Goal: Task Accomplishment & Management: Complete application form

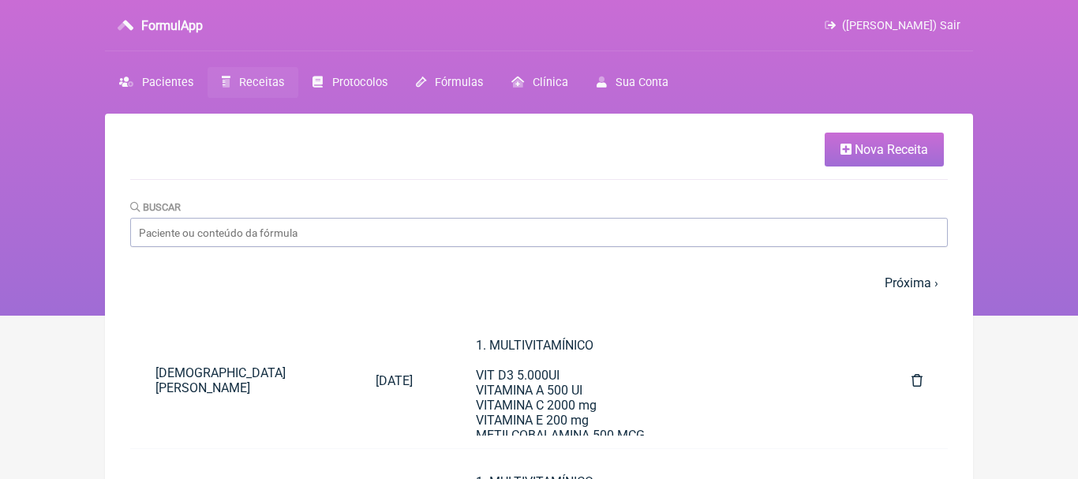
click at [905, 156] on span "Nova Receita" at bounding box center [891, 149] width 73 height 15
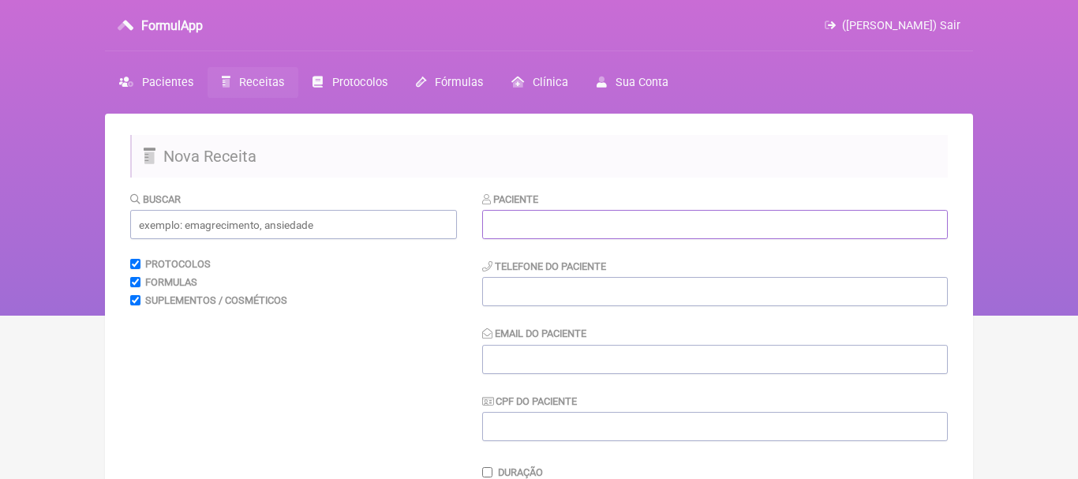
click at [542, 226] on input "text" at bounding box center [715, 224] width 466 height 29
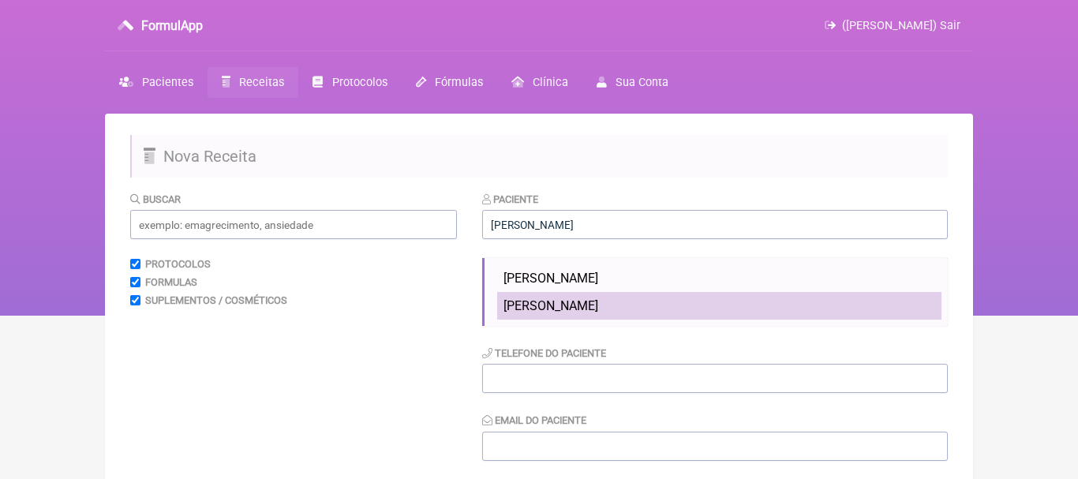
click at [559, 306] on span "Fabio Guimarães Correa" at bounding box center [551, 305] width 95 height 15
type input "Fabio Guimarães Correa"
type input "[PHONE_NUMBER]"
type input "[PERSON_NAME][EMAIL_ADDRESS][DOMAIN_NAME]"
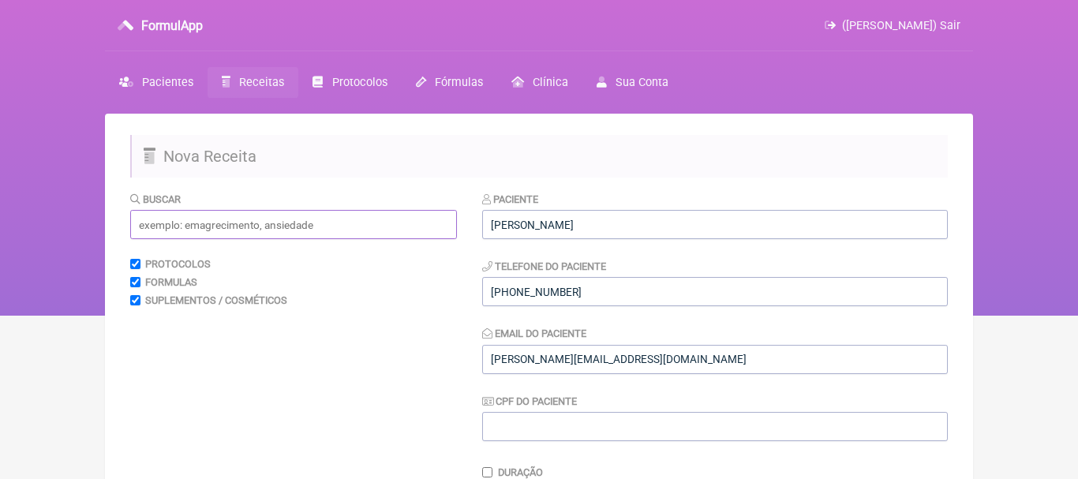
click at [424, 232] on input "text" at bounding box center [293, 224] width 327 height 29
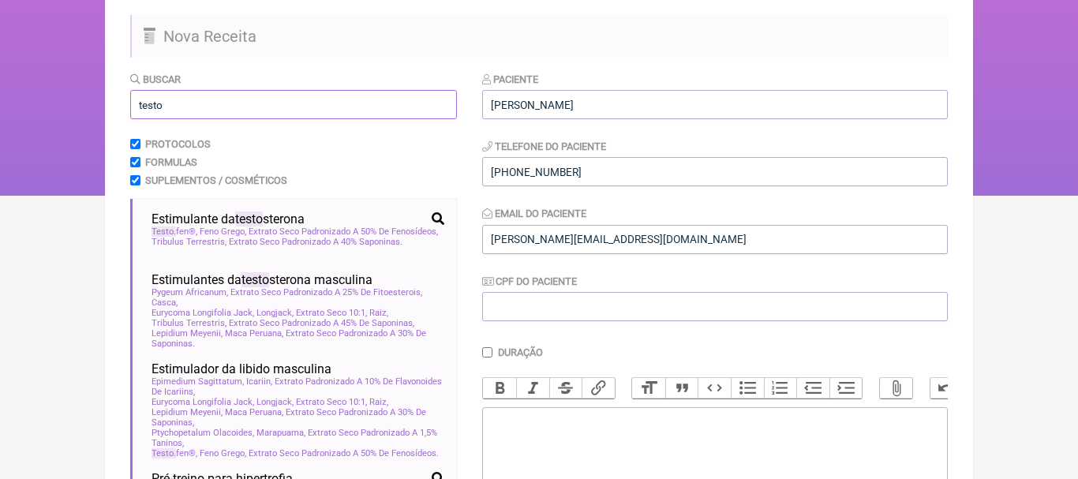
scroll to position [147, 0]
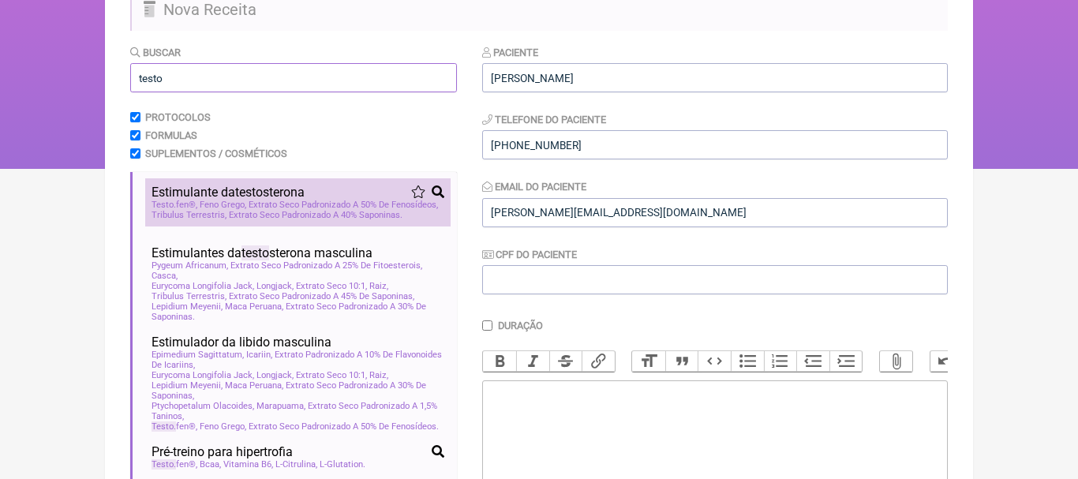
type input "testo"
click at [257, 198] on span "testo" at bounding box center [249, 192] width 28 height 15
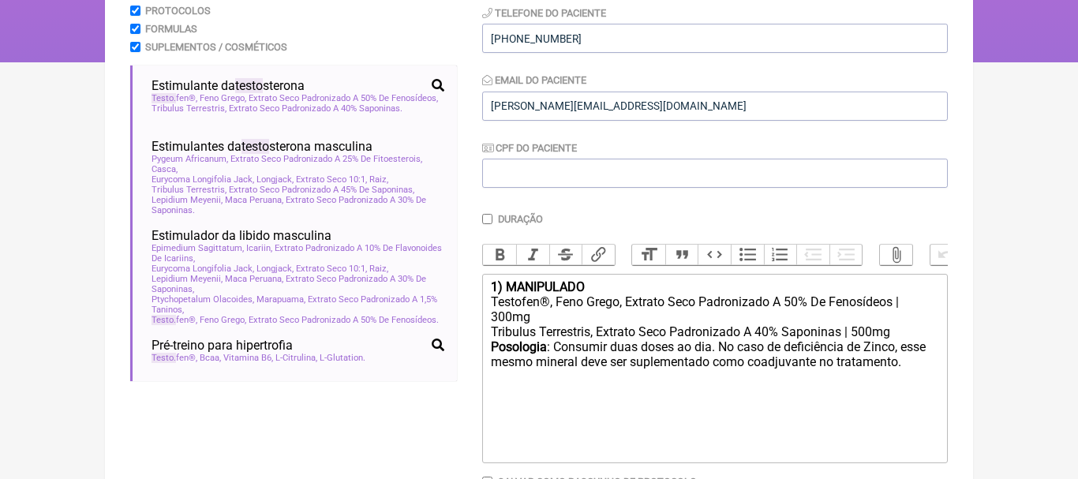
scroll to position [259, 0]
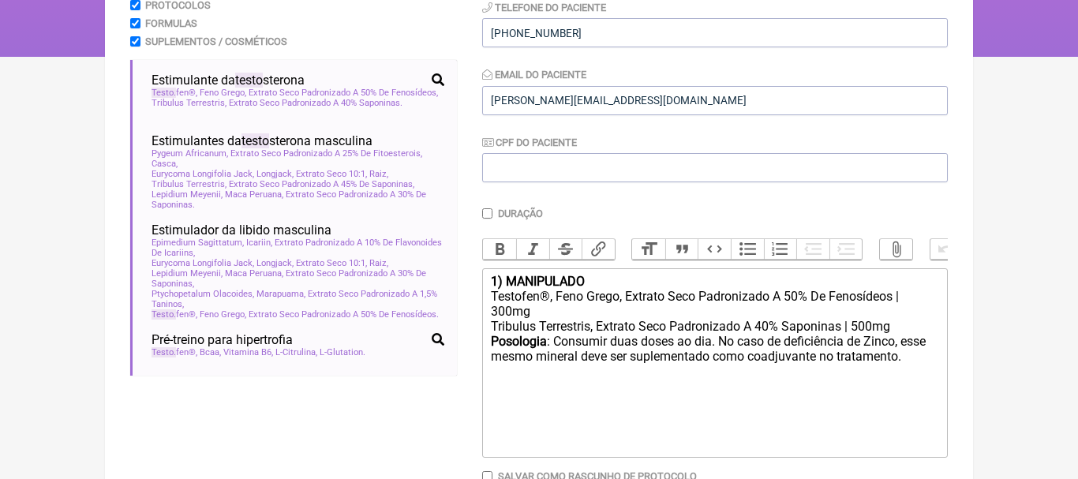
click at [597, 278] on div "1) MANIPULADO" at bounding box center [715, 281] width 448 height 15
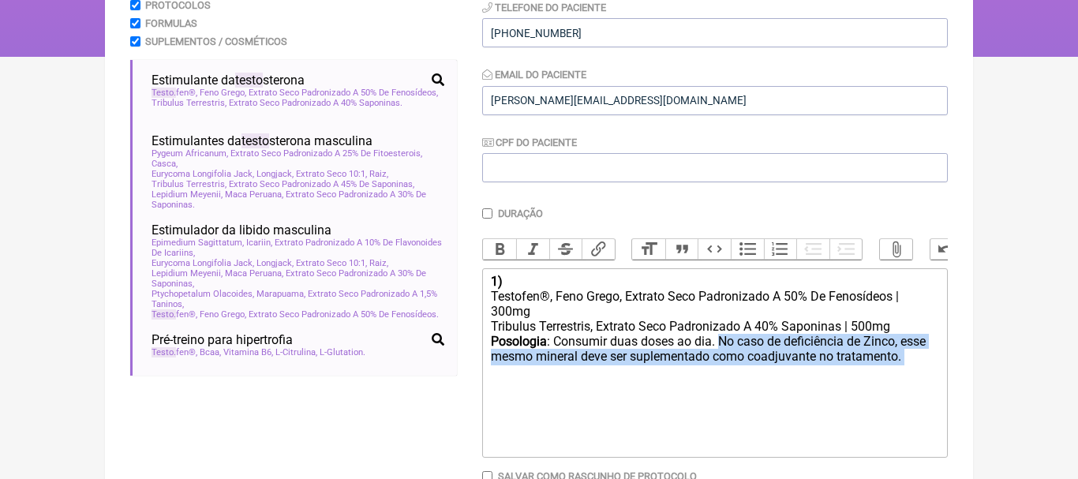
drag, startPoint x: 726, startPoint y: 342, endPoint x: 916, endPoint y: 359, distance: 191.1
click at [916, 359] on div "Posologia : Consumir duas doses ao dia. No caso de deficiência de Zinco, esse m…" at bounding box center [715, 357] width 448 height 47
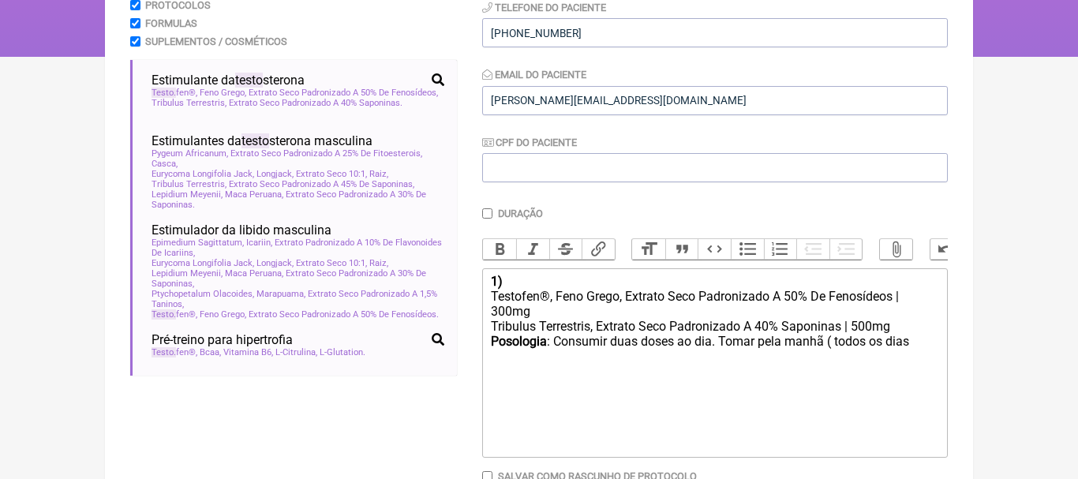
type trix-editor "<div><strong>1)</strong></div><div>Testofen®, Feno Grego, Extrato Seco Padroniz…"
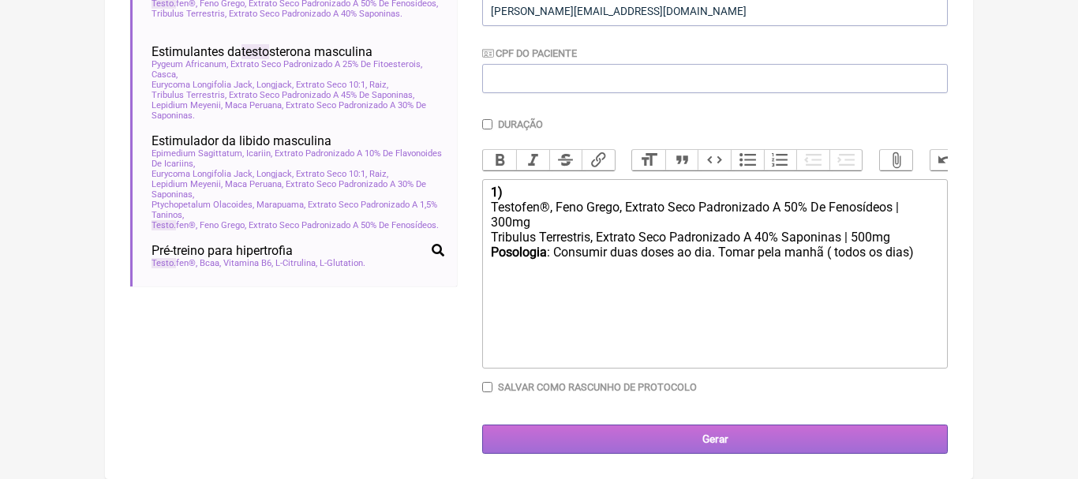
click at [706, 441] on input "Gerar" at bounding box center [715, 439] width 466 height 29
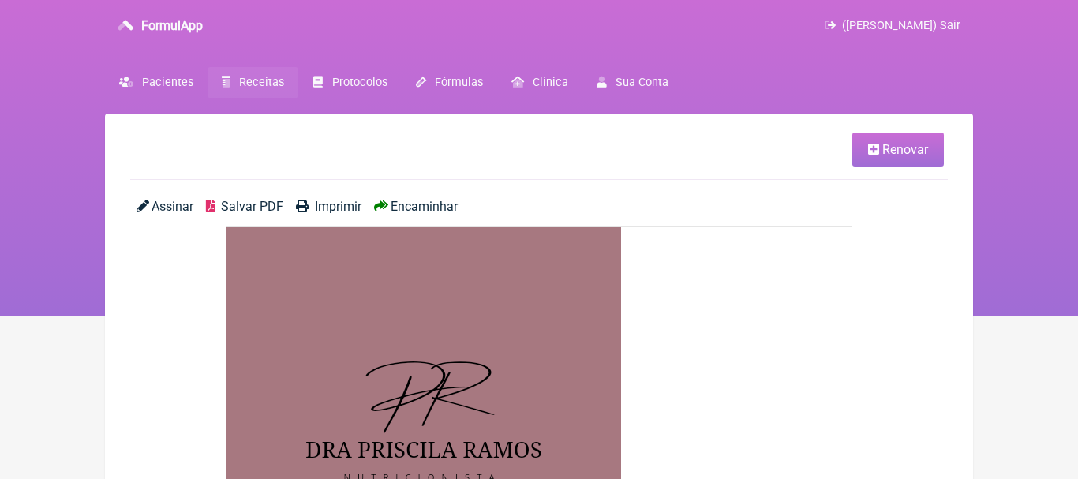
click at [440, 207] on span "Encaminhar" at bounding box center [424, 206] width 67 height 15
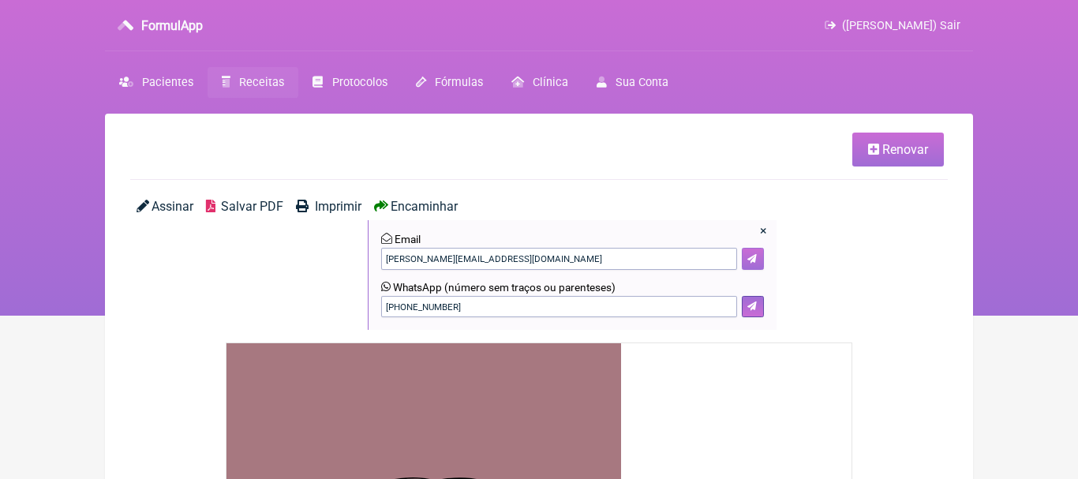
click at [752, 255] on icon at bounding box center [752, 258] width 9 height 9
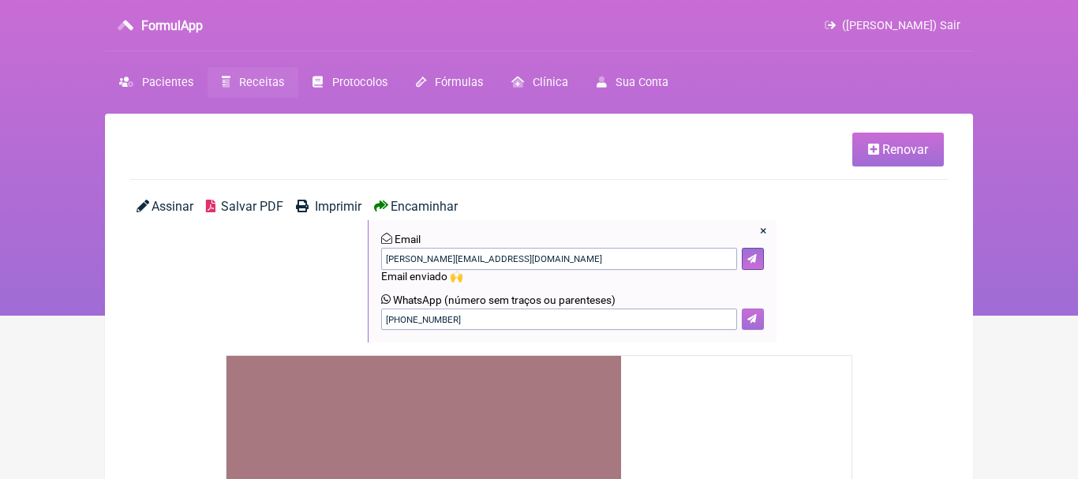
click at [756, 312] on button at bounding box center [753, 320] width 22 height 22
